Goal: Transaction & Acquisition: Purchase product/service

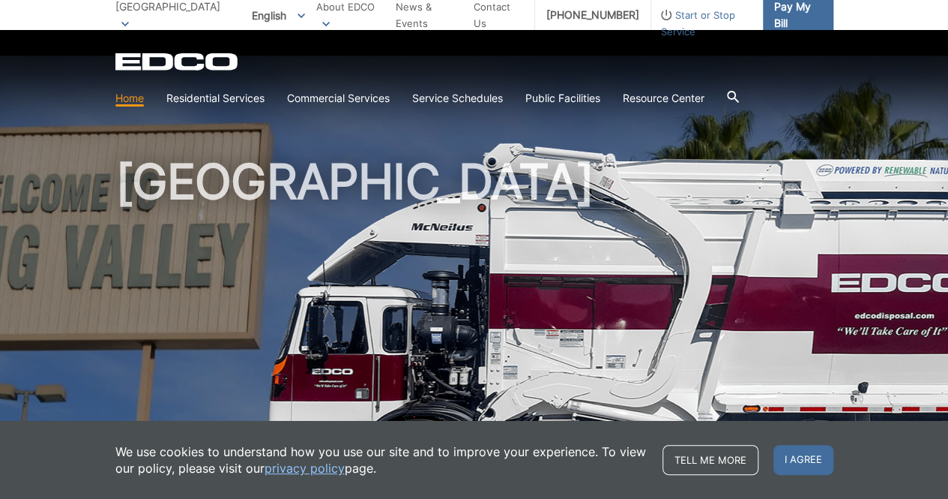
click at [781, 19] on span "Pay My Bill" at bounding box center [797, 15] width 47 height 33
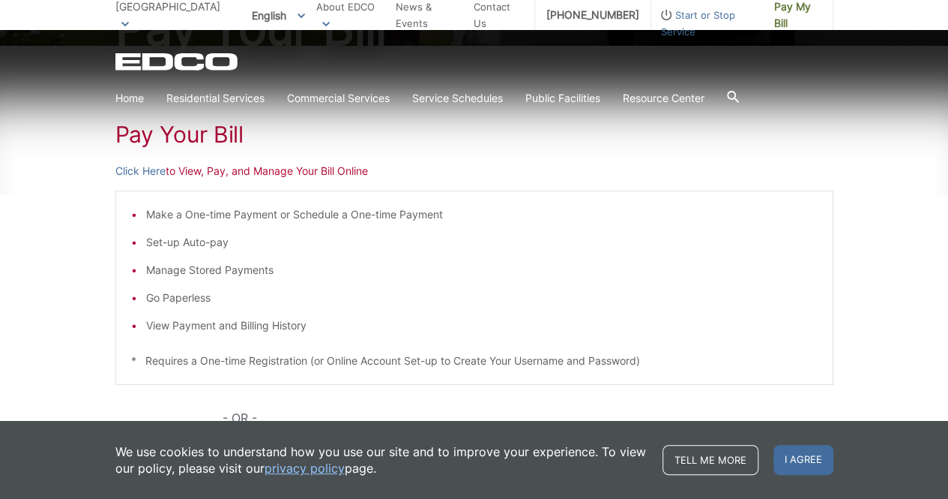
scroll to position [216, 0]
click at [796, 454] on span "I agree" at bounding box center [804, 460] width 60 height 30
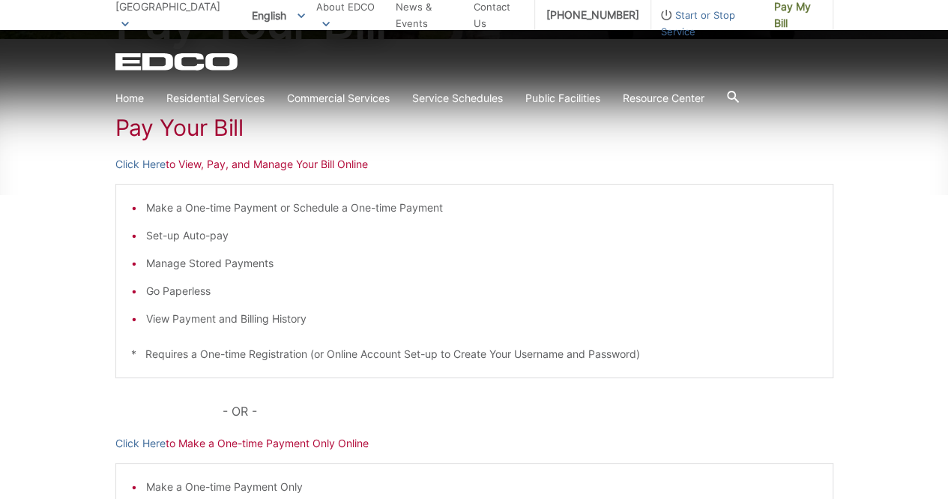
scroll to position [227, 0]
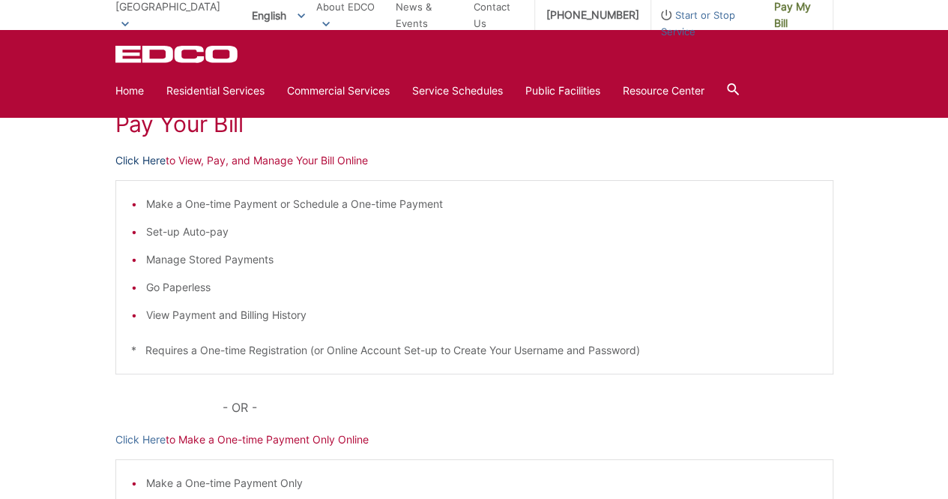
click at [142, 154] on link "Click Here" at bounding box center [140, 160] width 50 height 16
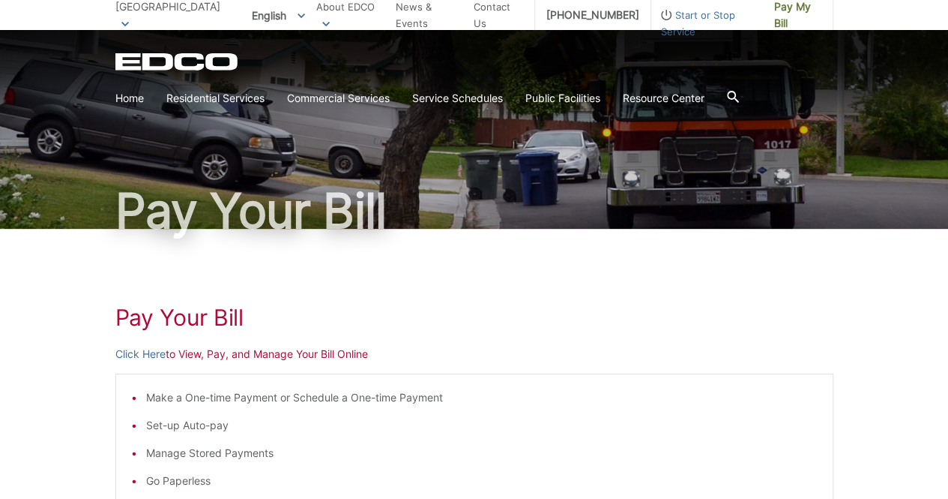
scroll to position [0, 0]
